Goal: Navigation & Orientation: Find specific page/section

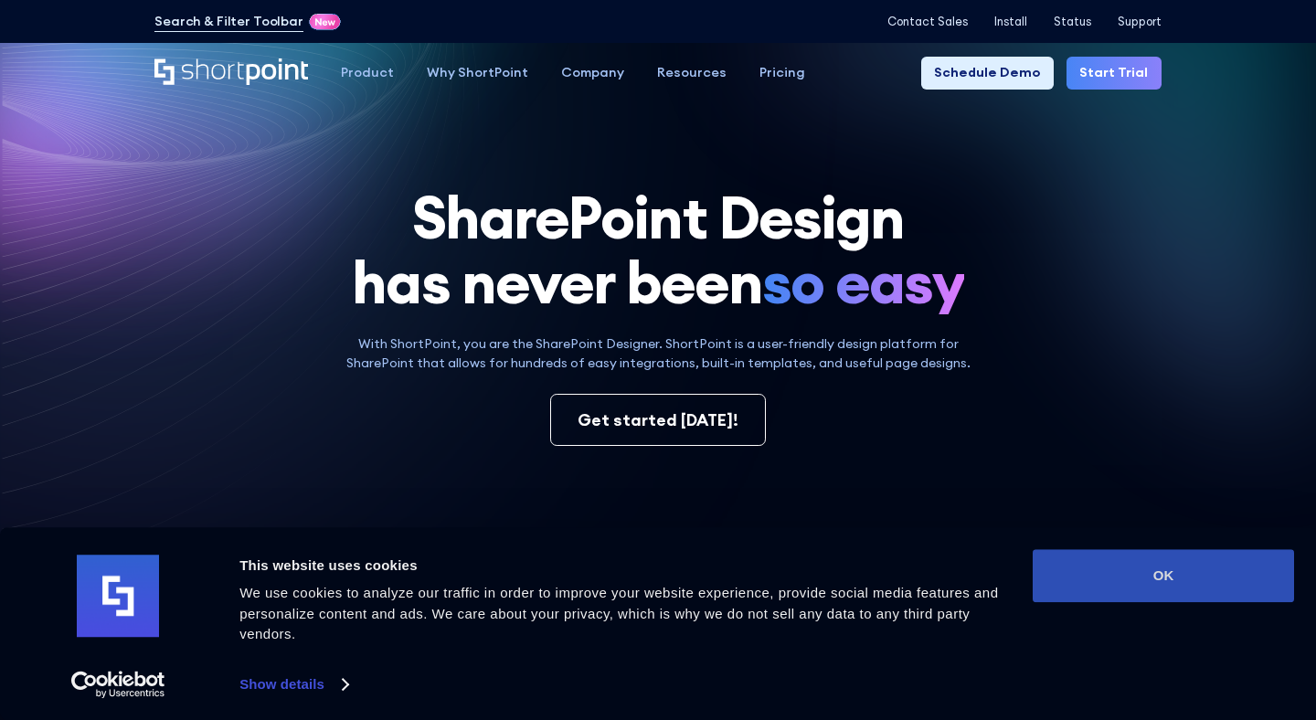
click at [1121, 574] on button "OK" at bounding box center [1163, 575] width 261 height 53
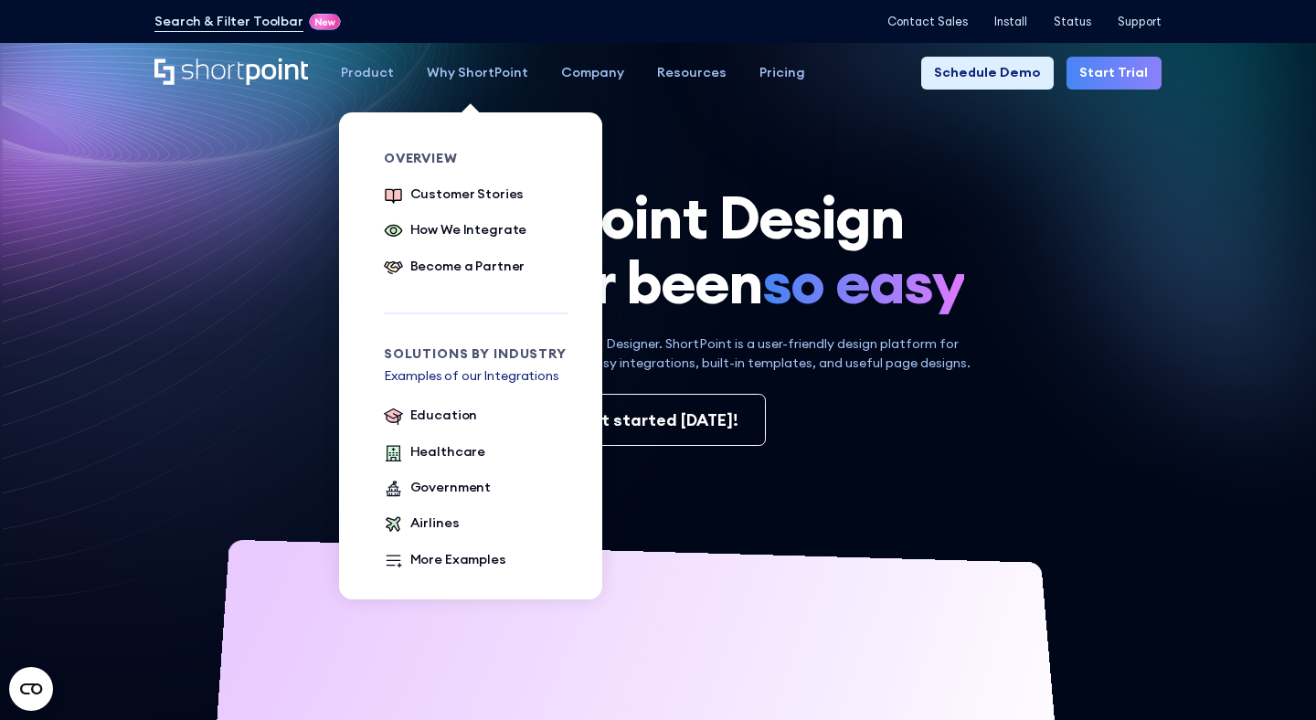
click at [474, 77] on div "Why ShortPoint" at bounding box center [477, 73] width 101 height 20
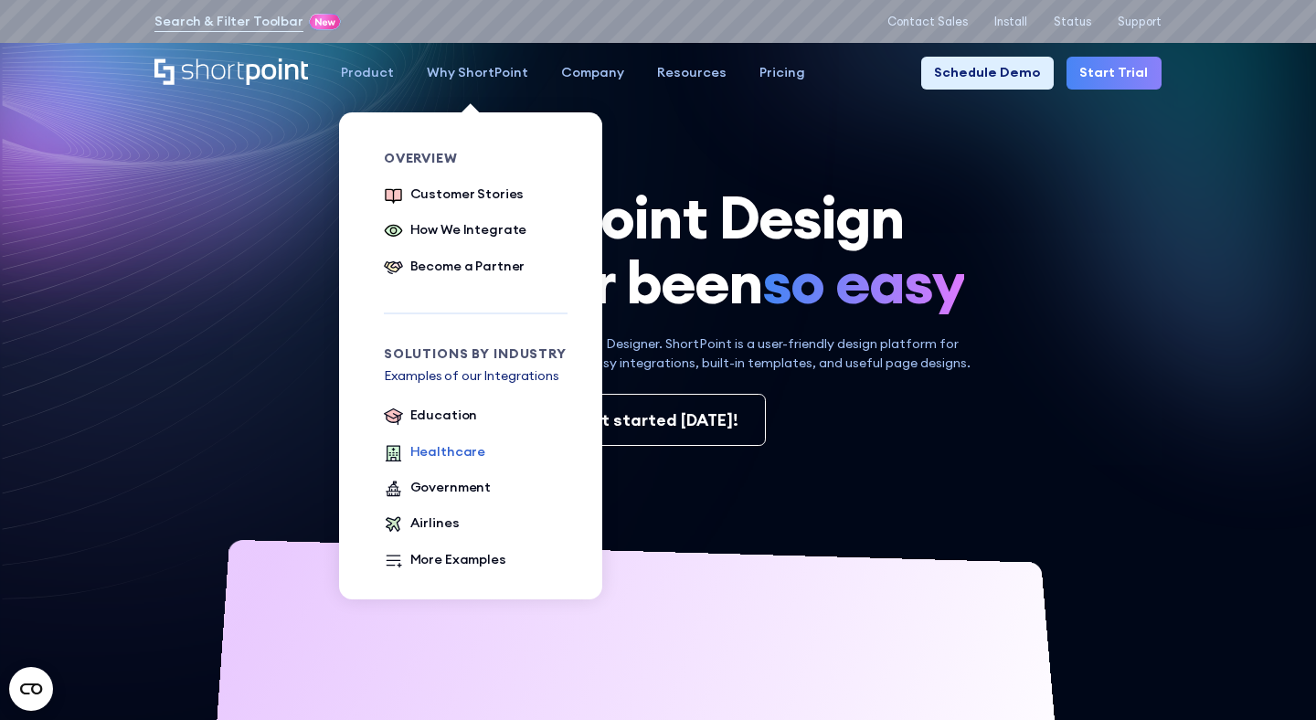
click at [439, 454] on div "Healthcare" at bounding box center [448, 452] width 76 height 20
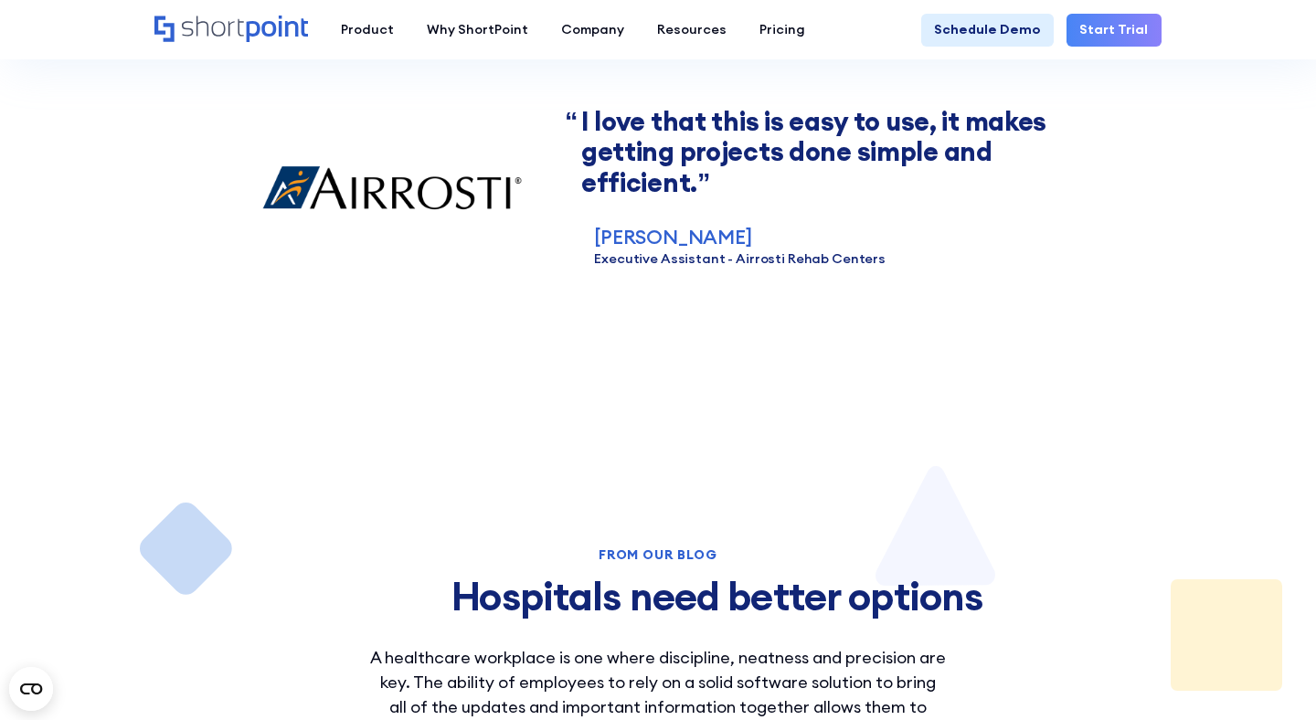
scroll to position [2829, 0]
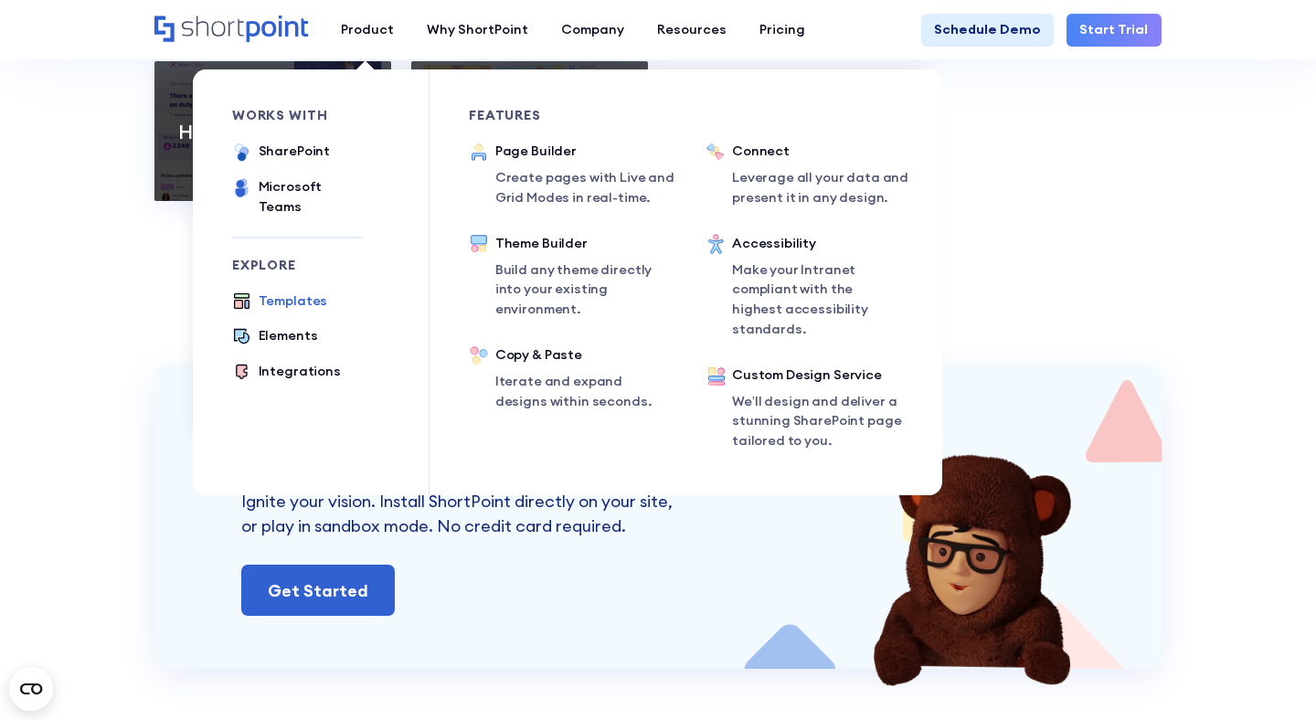
click at [298, 292] on div "Templates" at bounding box center [293, 302] width 69 height 20
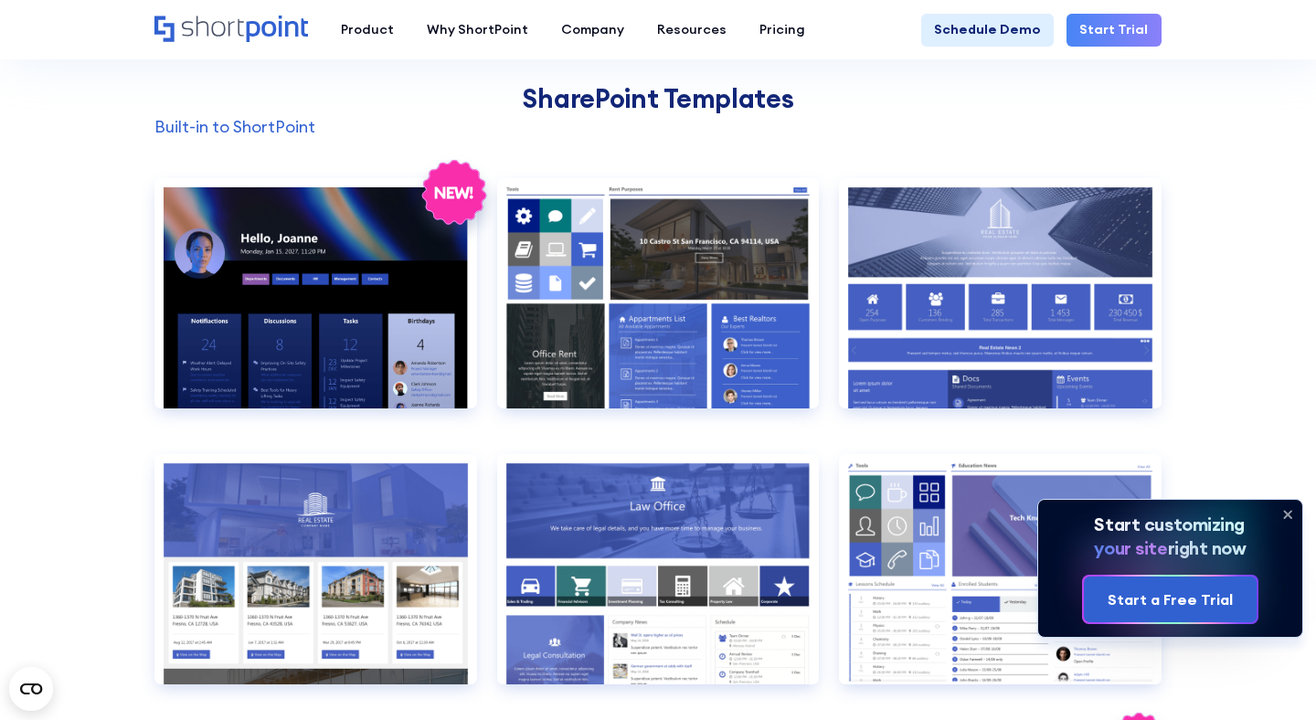
scroll to position [1487, 0]
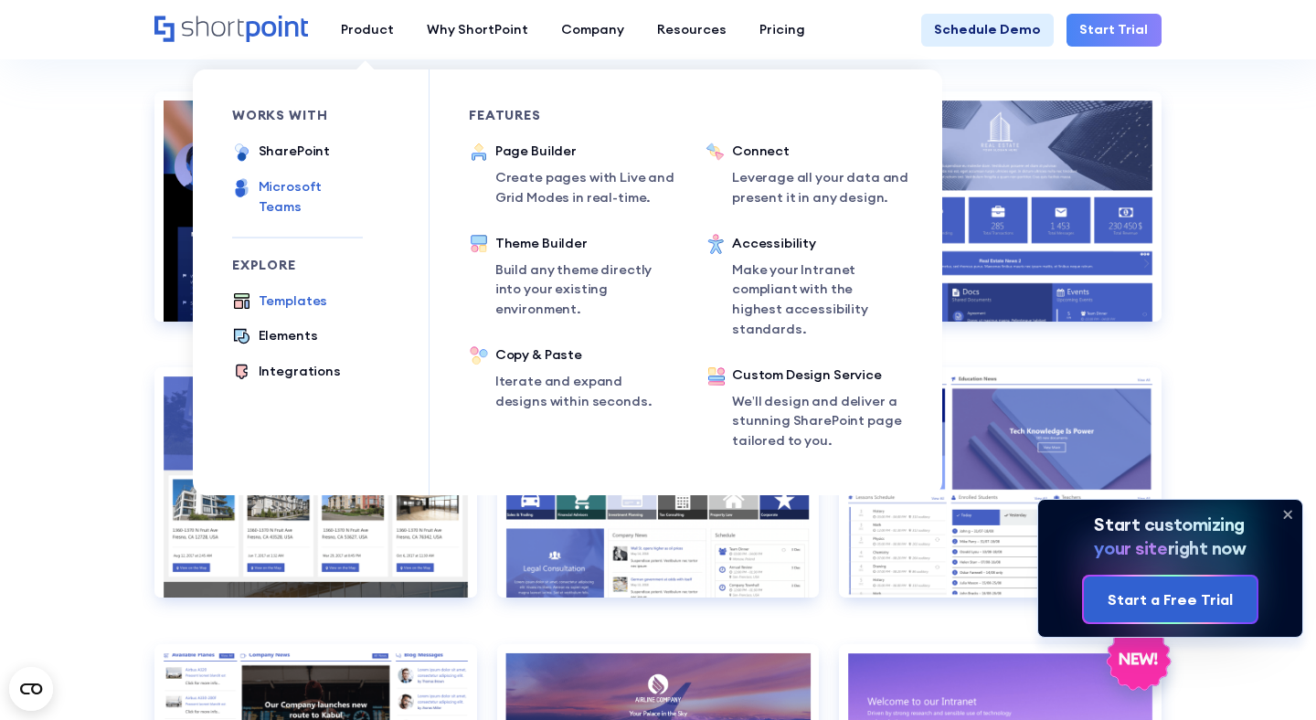
click at [295, 182] on div "Microsoft Teams" at bounding box center [311, 196] width 104 height 39
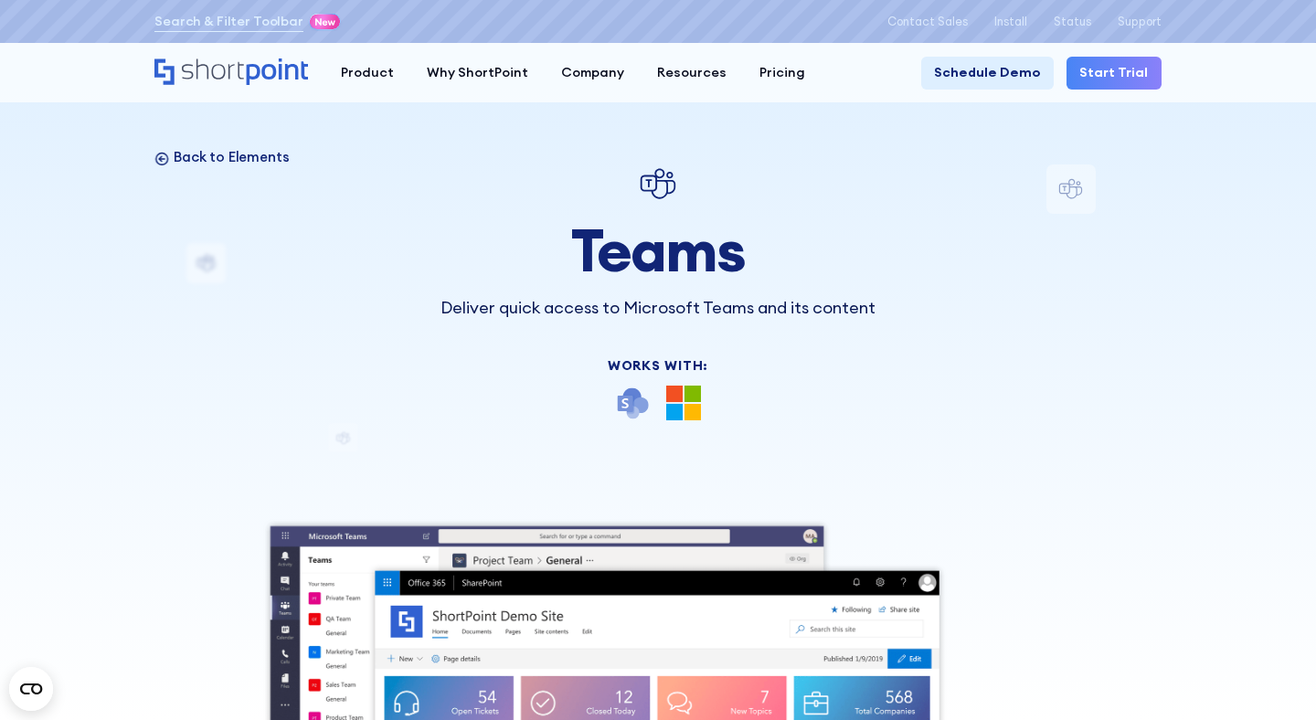
click at [229, 157] on p "Back to Elements" at bounding box center [232, 157] width 116 height 18
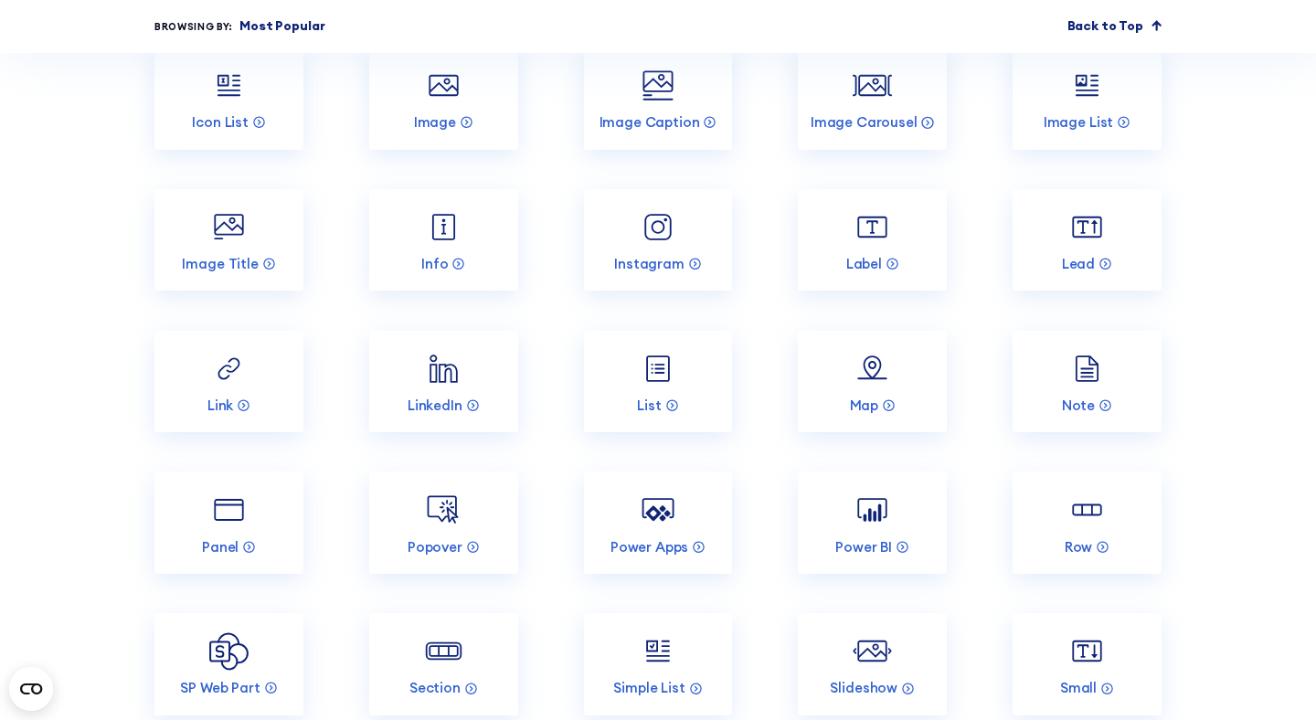
scroll to position [2434, 0]
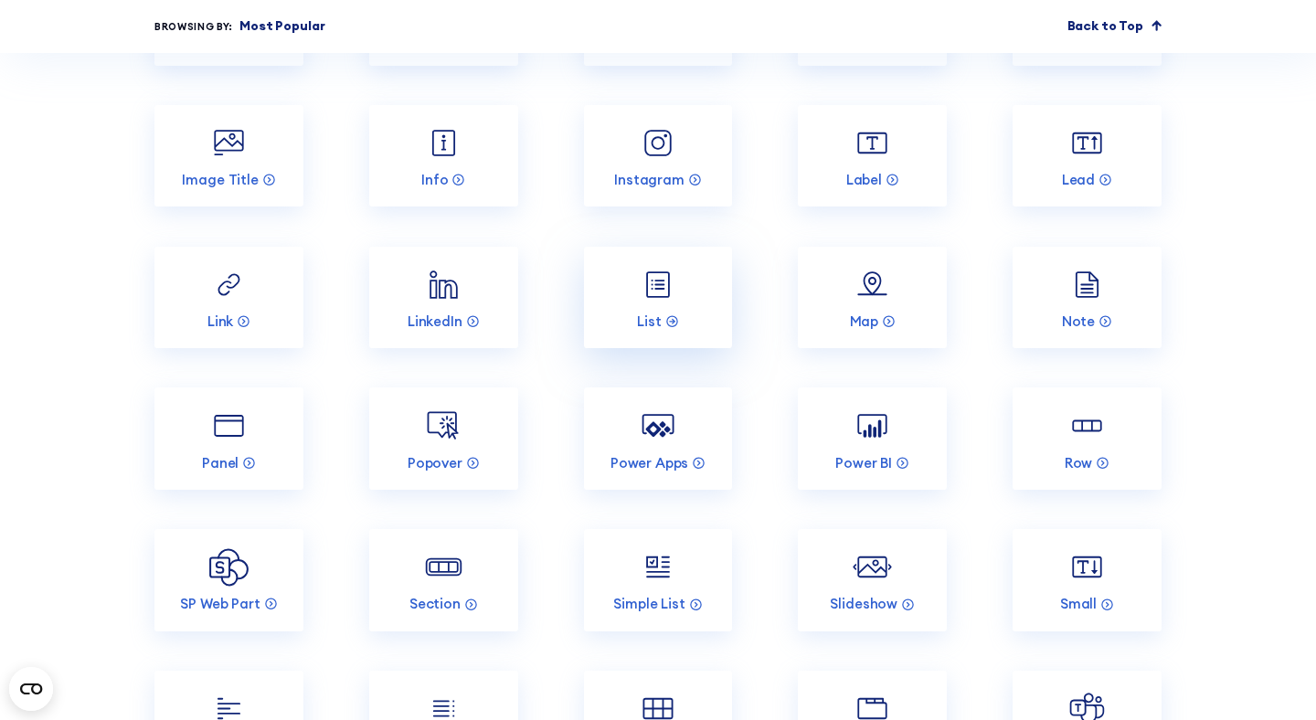
click at [664, 285] on img at bounding box center [657, 284] width 39 height 39
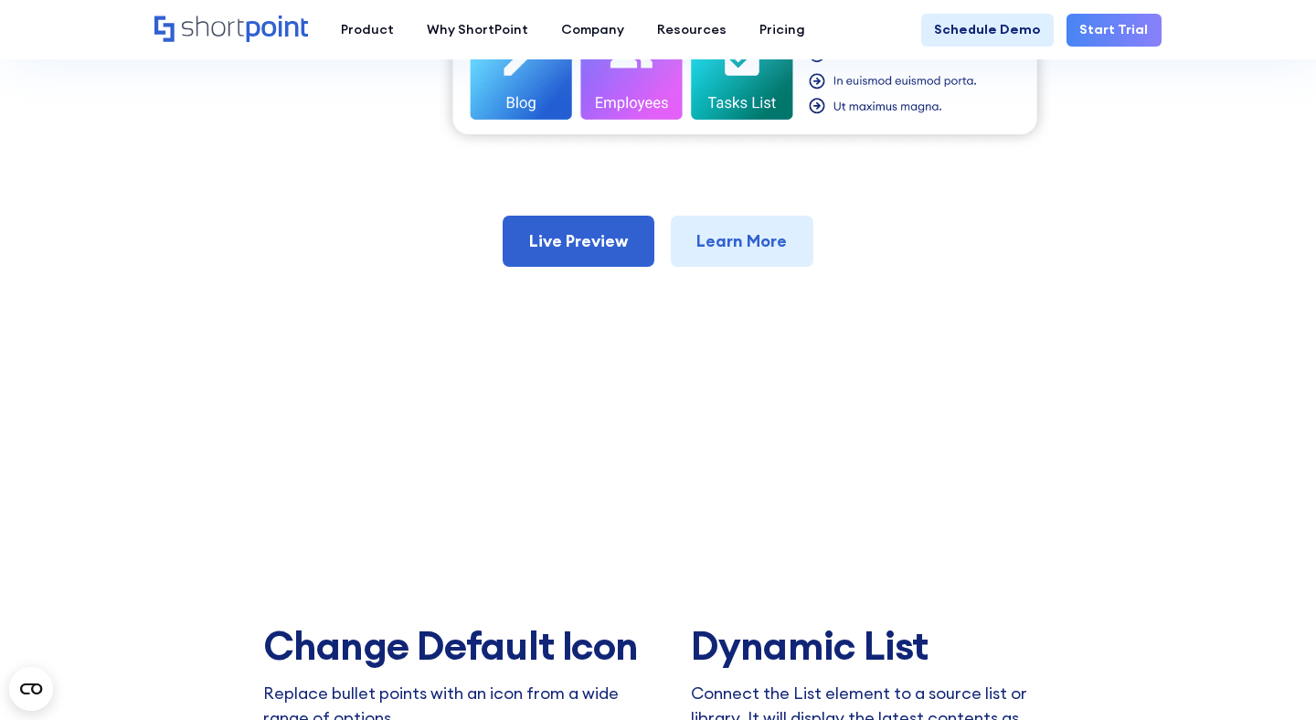
scroll to position [1224, 0]
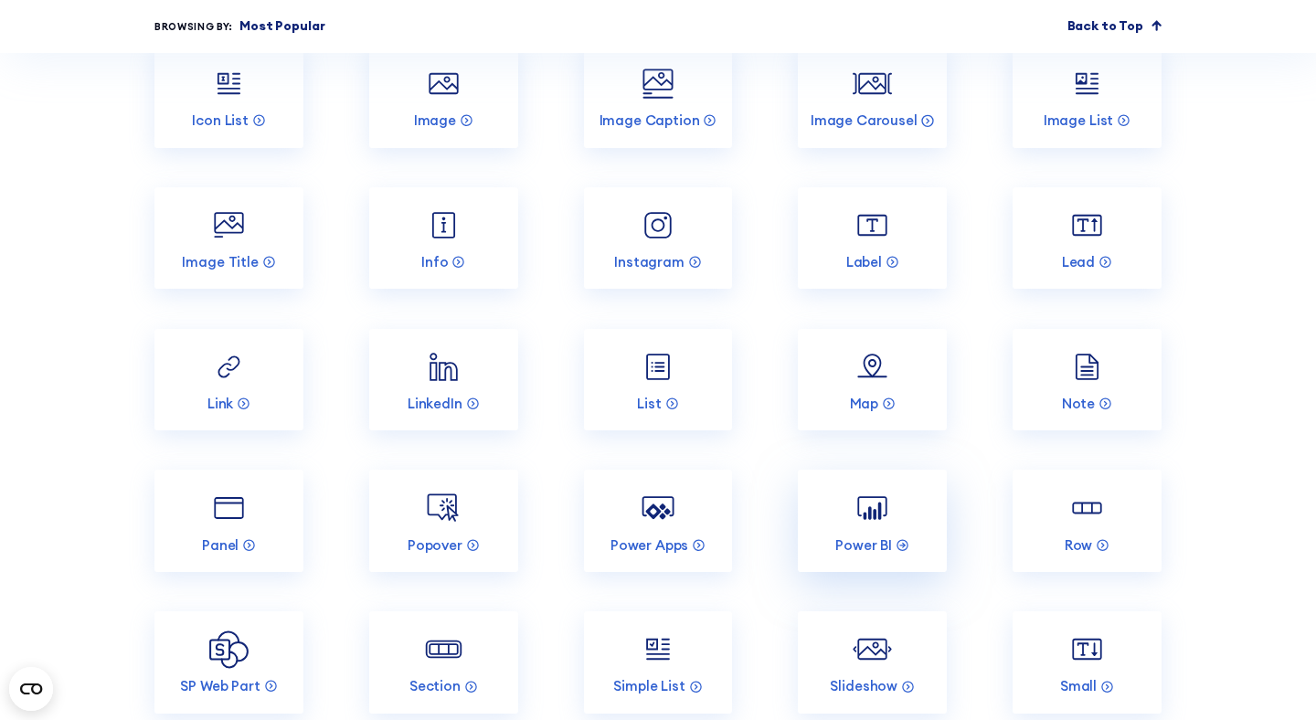
scroll to position [2381, 0]
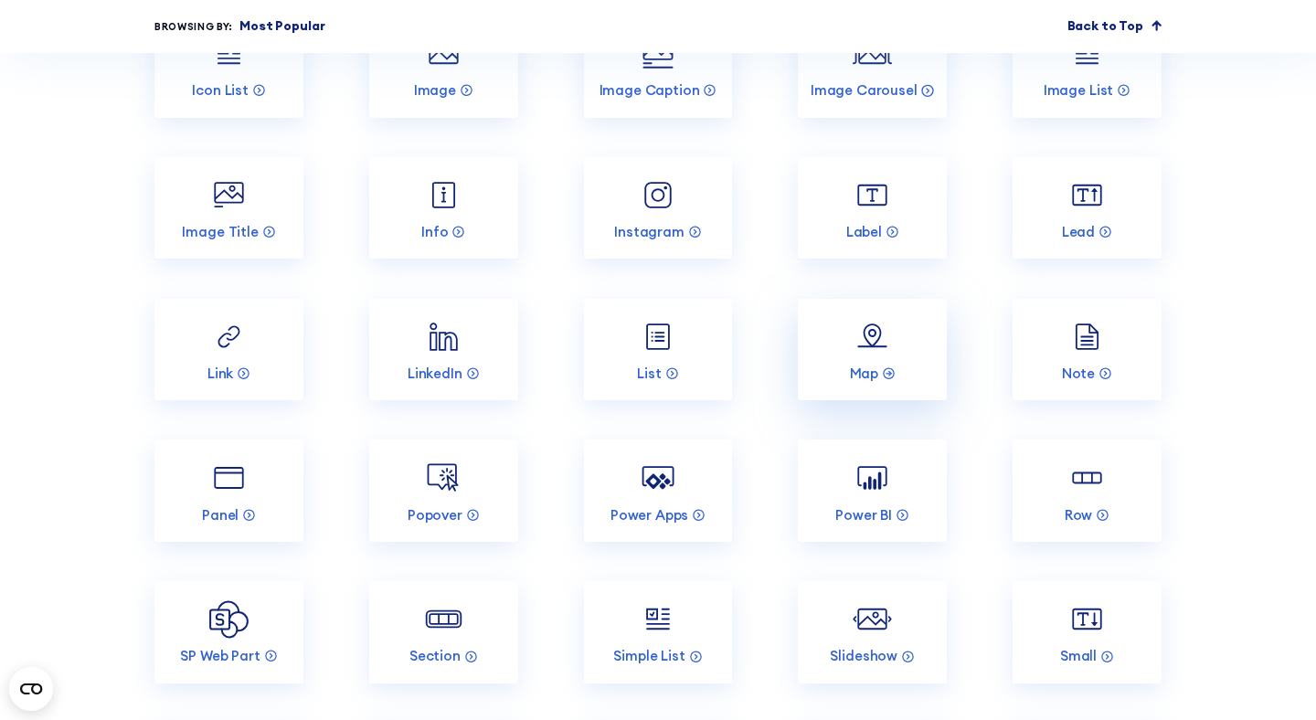
click at [866, 361] on link "Map" at bounding box center [872, 350] width 149 height 102
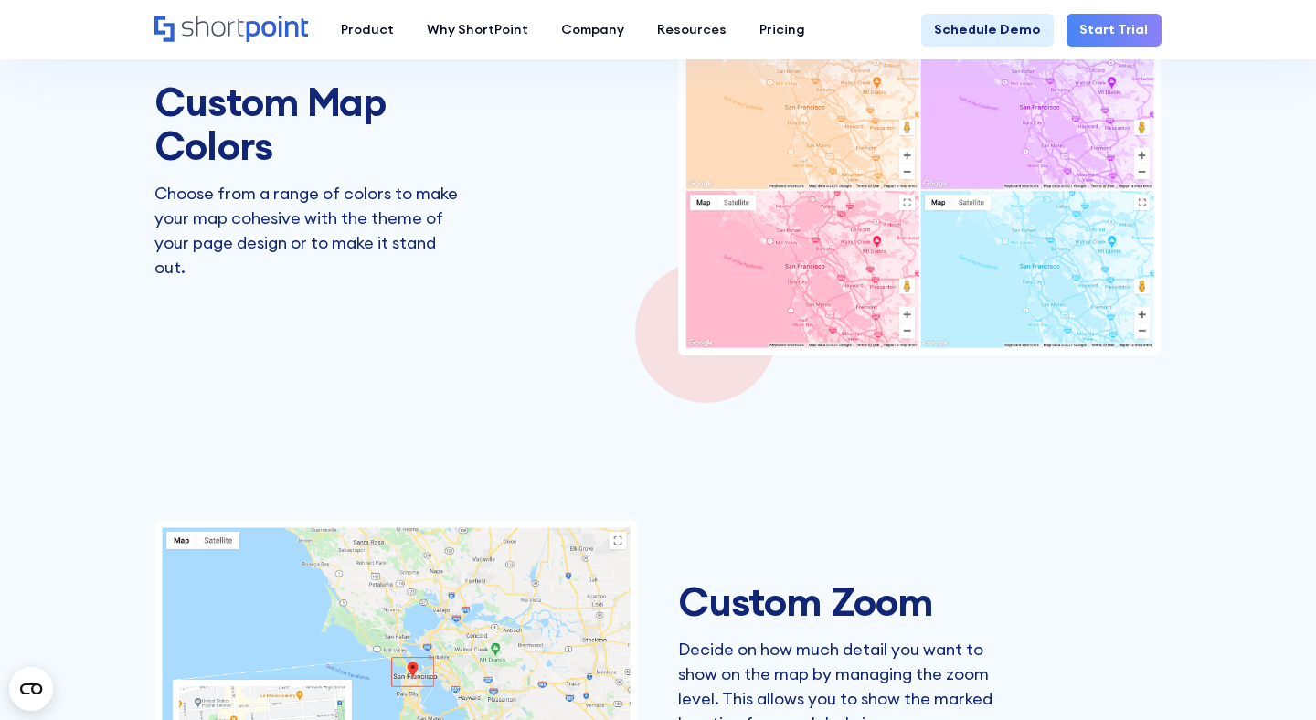
scroll to position [1838, 0]
